Goal: Information Seeking & Learning: Learn about a topic

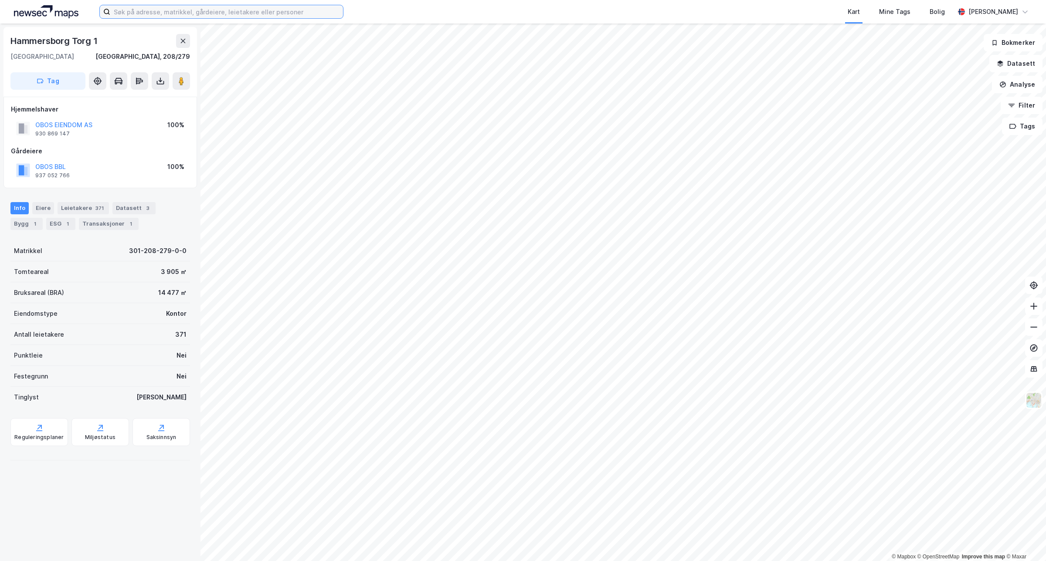
click at [153, 11] on input at bounding box center [226, 11] width 233 height 13
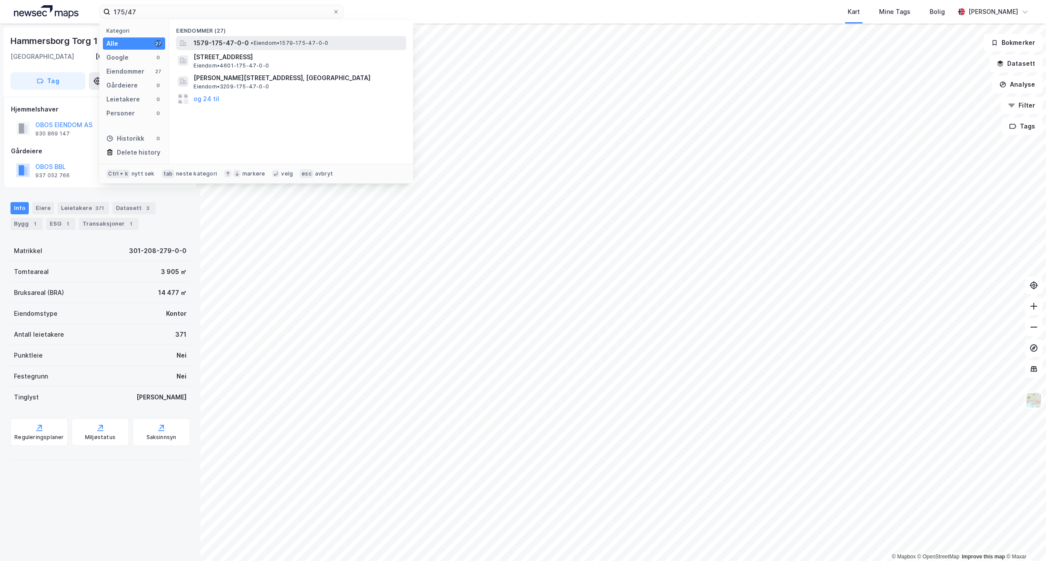
click at [209, 43] on span "1579-175-47-0-0" at bounding box center [220, 43] width 55 height 10
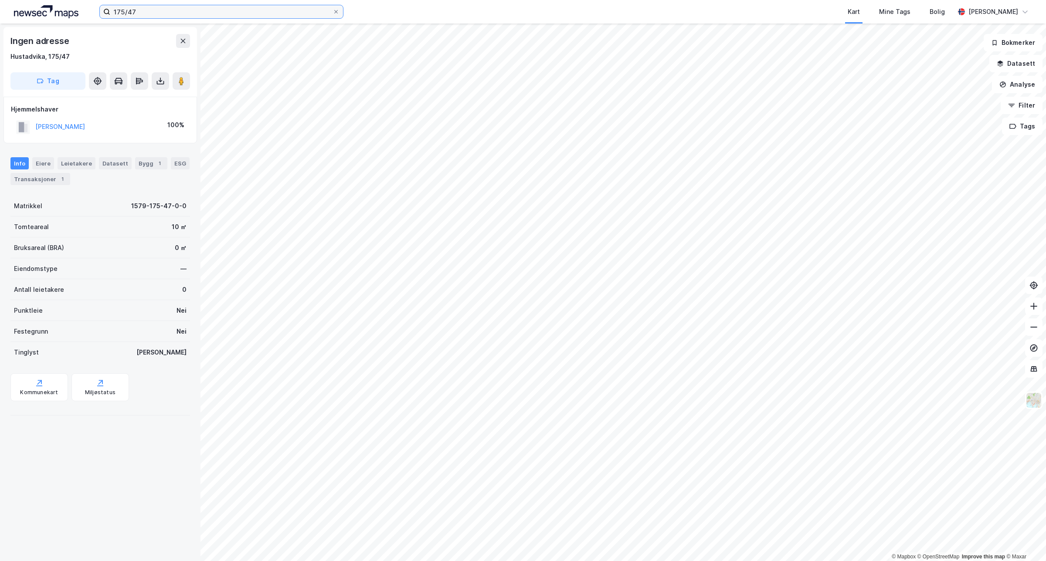
click at [142, 11] on input "175/47" at bounding box center [221, 11] width 222 height 13
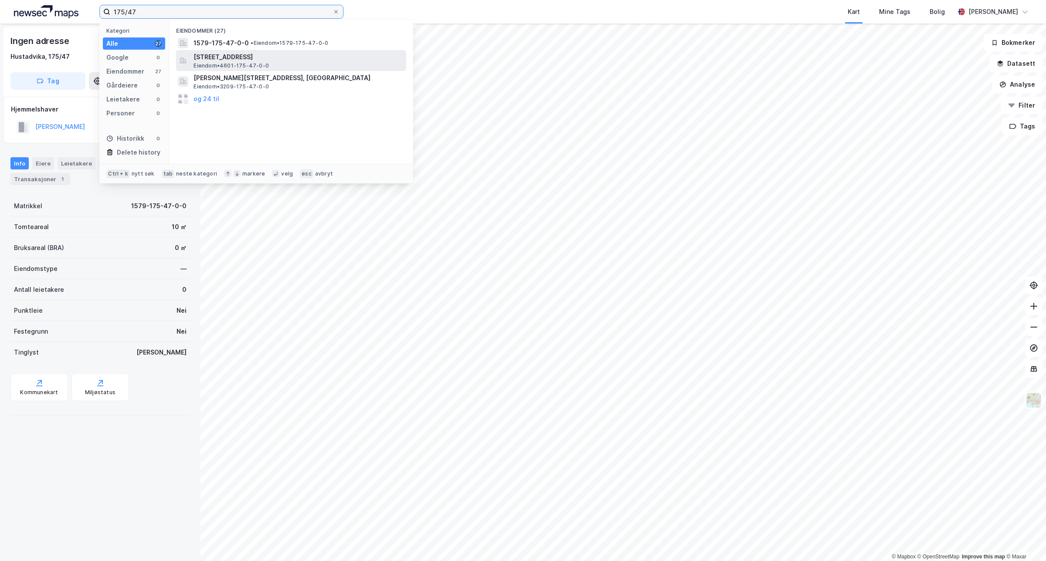
type input "175/47"
click at [203, 57] on span "[STREET_ADDRESS]" at bounding box center [297, 57] width 209 height 10
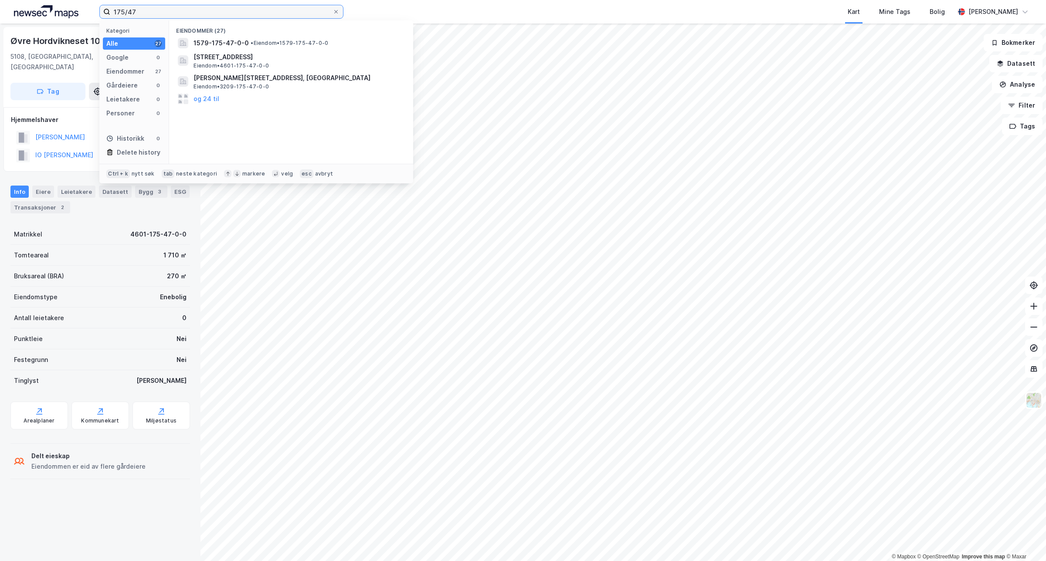
click at [145, 14] on input "175/47" at bounding box center [221, 11] width 222 height 13
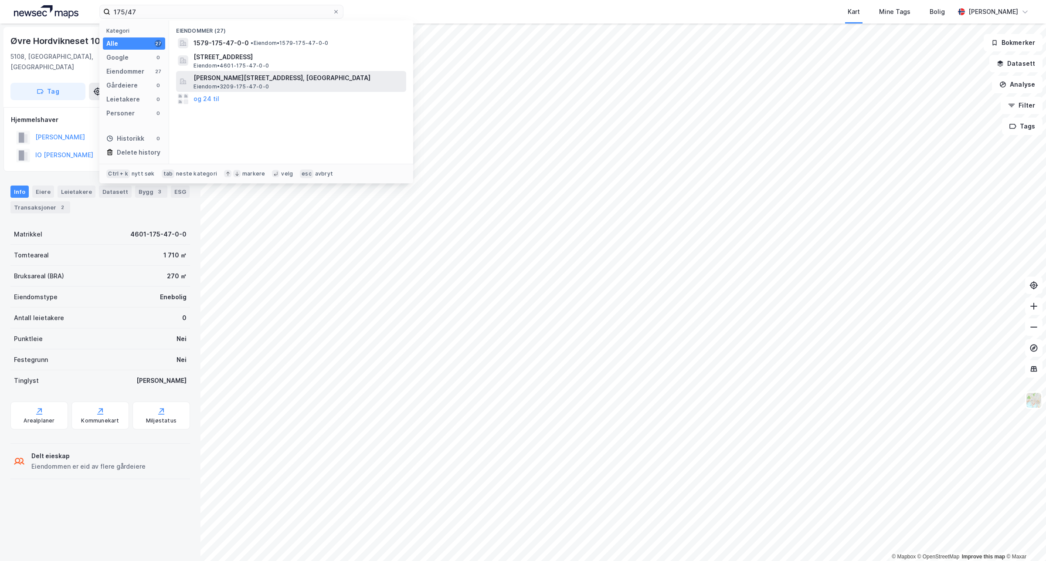
click at [203, 81] on span "[PERSON_NAME][STREET_ADDRESS], [GEOGRAPHIC_DATA]" at bounding box center [297, 78] width 209 height 10
